Goal: Task Accomplishment & Management: Use online tool/utility

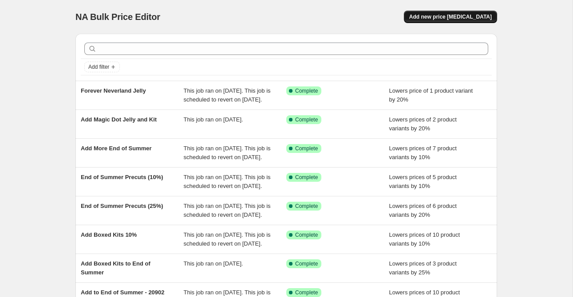
click at [451, 16] on span "Add new price [MEDICAL_DATA]" at bounding box center [450, 16] width 83 height 7
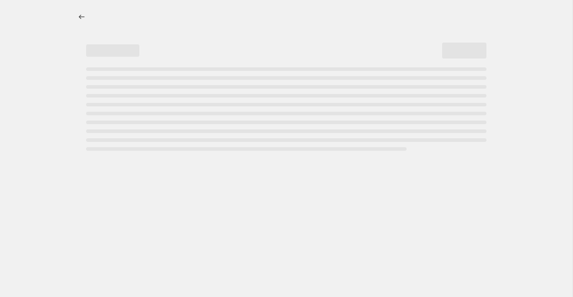
select select "percentage"
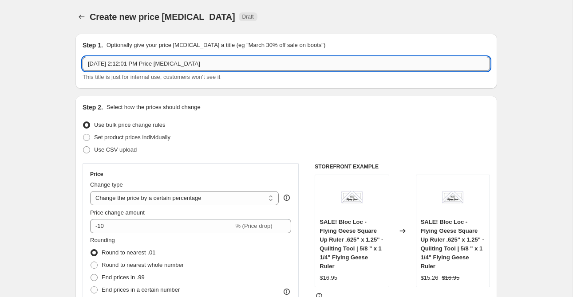
click at [140, 67] on input "Aug 28, 2025, 2:12:01 PM Price change job" at bounding box center [287, 64] width 408 height 14
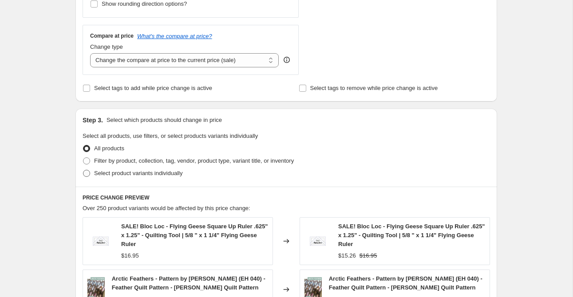
scroll to position [307, 0]
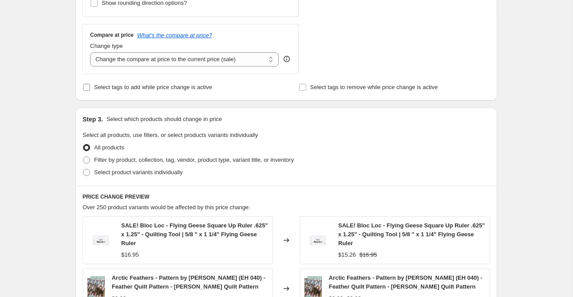
type input "Add Agatha Road FQ Bundle"
click at [143, 87] on span "Select tags to add while price change is active" at bounding box center [153, 87] width 118 height 7
click at [90, 87] on input "Select tags to add while price change is active" at bounding box center [86, 87] width 7 height 7
checkbox input "true"
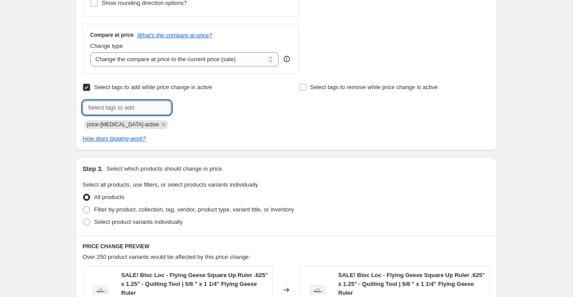
click at [150, 103] on input "text" at bounding box center [127, 108] width 89 height 14
type input "end of summer"
click at [182, 108] on b "Add" at bounding box center [184, 107] width 10 height 6
click at [133, 109] on input "text" at bounding box center [127, 108] width 89 height 14
type input "sale"
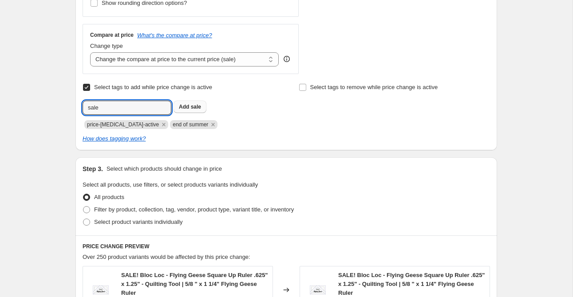
click at [195, 107] on span "sale" at bounding box center [196, 107] width 10 height 6
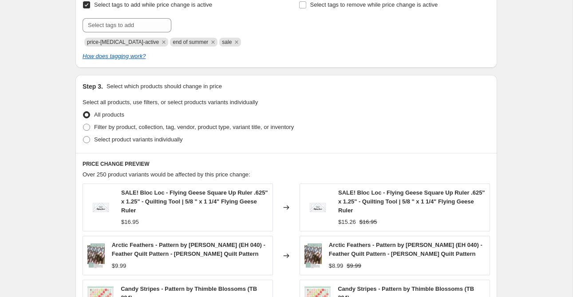
scroll to position [390, 0]
click at [135, 136] on span "Select product variants individually" at bounding box center [138, 138] width 88 height 7
click at [83, 136] on input "Select product variants individually" at bounding box center [83, 135] width 0 height 0
radio input "true"
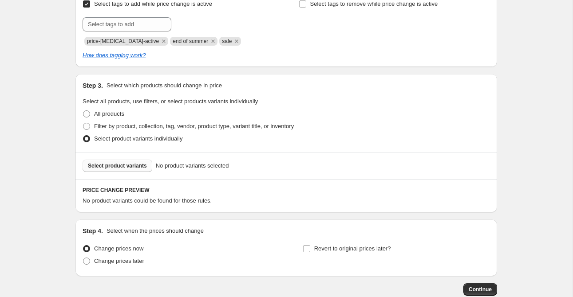
click at [138, 169] on span "Select product variants" at bounding box center [117, 165] width 59 height 7
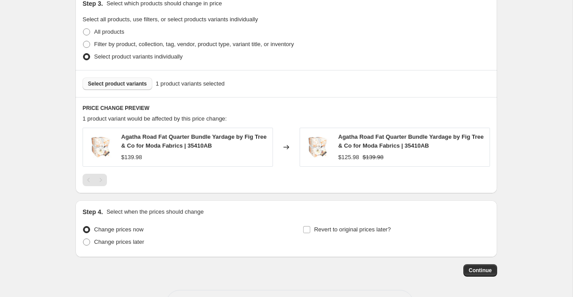
scroll to position [485, 0]
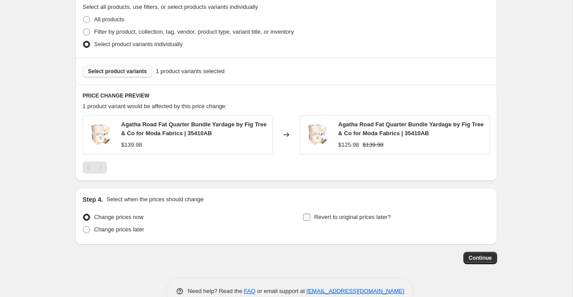
click at [308, 214] on input "Revert to original prices later?" at bounding box center [306, 217] width 7 height 7
checkbox input "true"
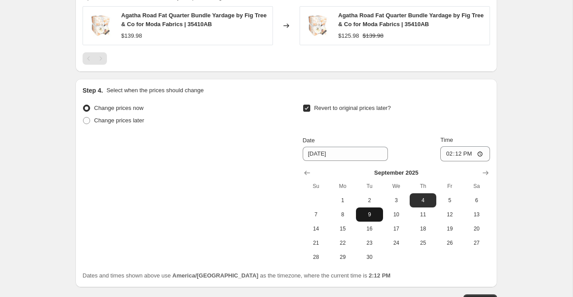
scroll to position [598, 0]
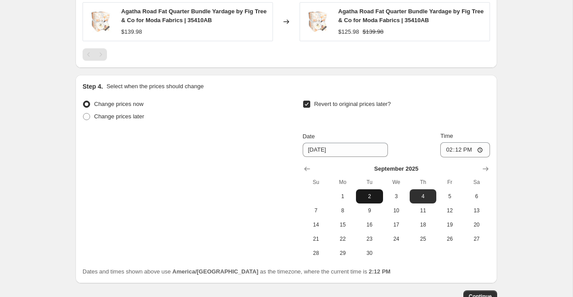
click at [370, 196] on span "2" at bounding box center [370, 196] width 20 height 7
type input "9/2/2025"
click at [444, 148] on input "14:12" at bounding box center [465, 150] width 50 height 15
type input "23:59"
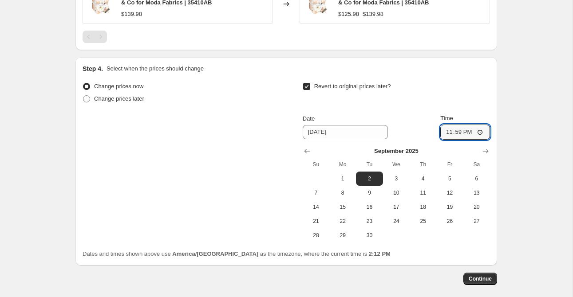
scroll to position [622, 0]
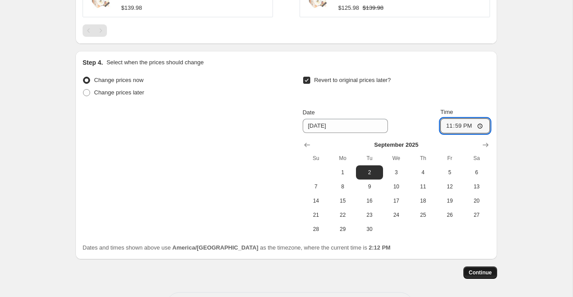
click at [479, 269] on button "Continue" at bounding box center [480, 273] width 34 height 12
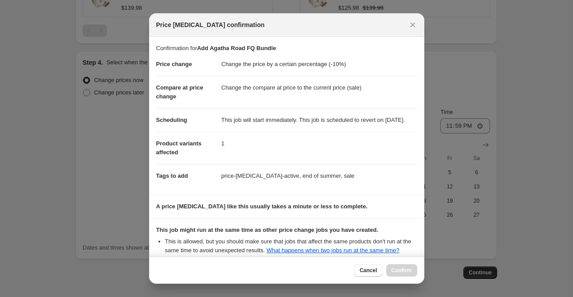
scroll to position [118, 0]
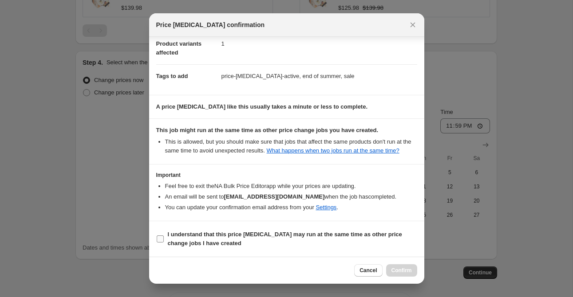
drag, startPoint x: 209, startPoint y: 238, endPoint x: 242, endPoint y: 242, distance: 34.0
click at [209, 238] on b "I understand that this price change job may run at the same time as other price…" at bounding box center [285, 239] width 234 height 16
click at [164, 238] on input "I understand that this price change job may run at the same time as other price…" at bounding box center [160, 239] width 7 height 7
checkbox input "true"
click at [412, 269] on button "Confirm" at bounding box center [401, 271] width 31 height 12
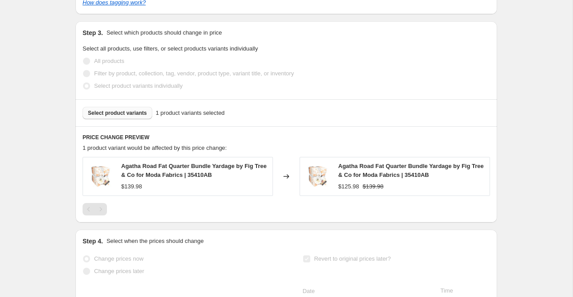
scroll to position [483, 0]
drag, startPoint x: 334, startPoint y: 167, endPoint x: 420, endPoint y: 167, distance: 86.1
click at [408, 167] on div "Agatha Road Fat Quarter Bundle Yardage by Fig Tree & Co for Moda Fabrics | 3541…" at bounding box center [395, 177] width 190 height 39
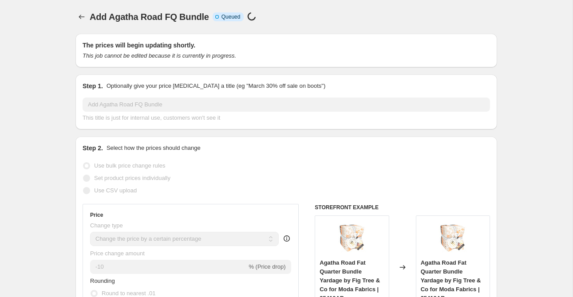
select select "percentage"
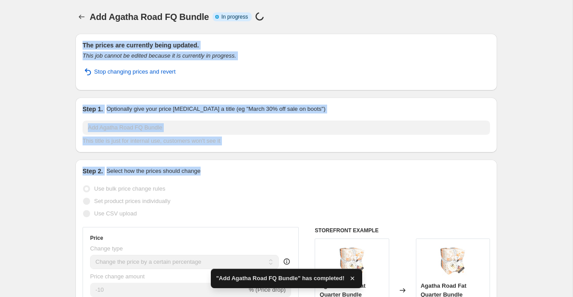
drag, startPoint x: 430, startPoint y: 167, endPoint x: 381, endPoint y: 169, distance: 49.3
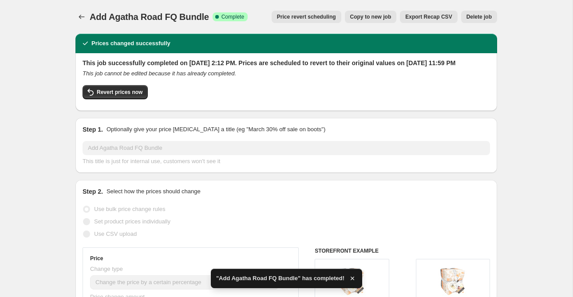
click at [273, 101] on div "Revert prices now" at bounding box center [287, 94] width 408 height 19
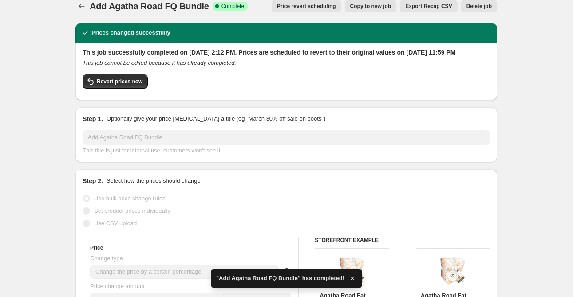
scroll to position [21, 0]
